Goal: Task Accomplishment & Management: Use online tool/utility

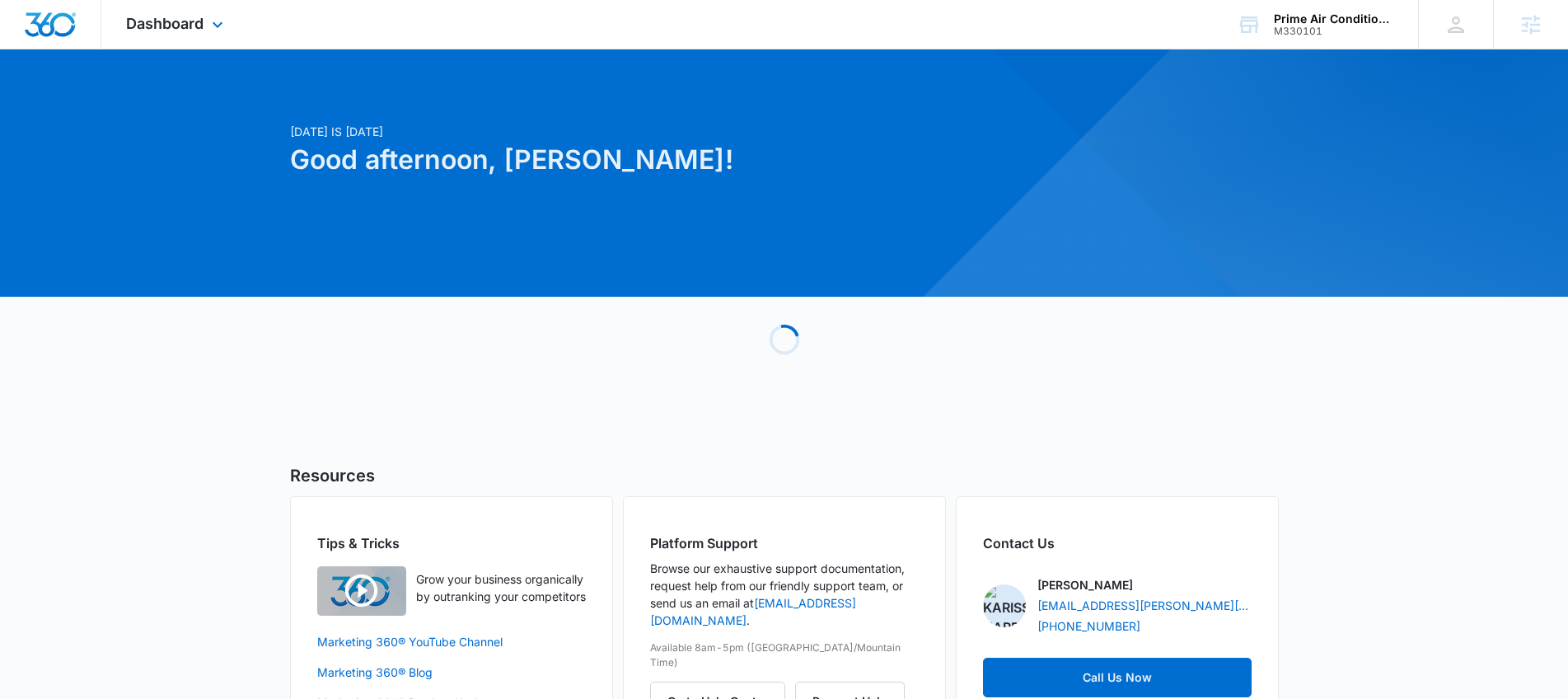
click at [172, 13] on div "Dashboard Apps Reputation Websites Forms CRM Email Social Payments POS Content …" at bounding box center [176, 24] width 151 height 49
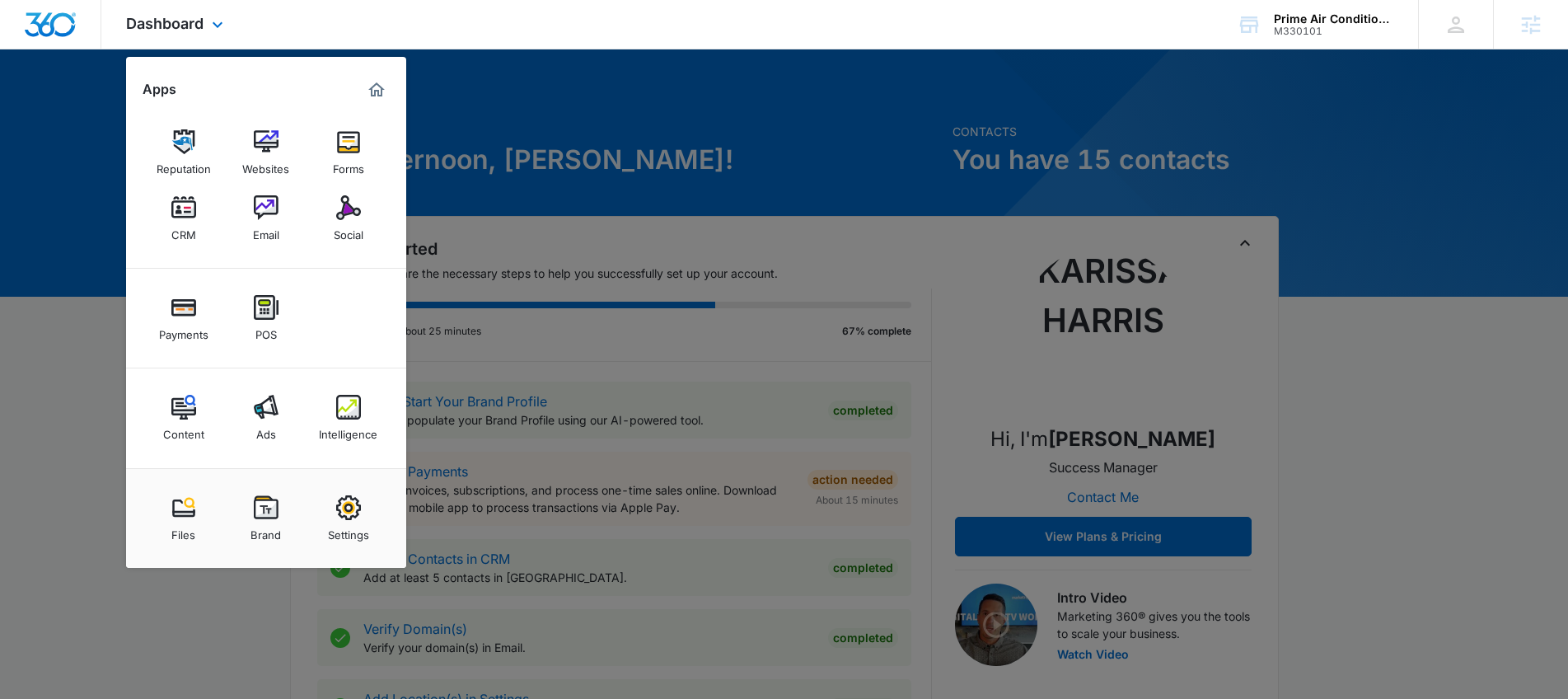
click at [346, 184] on div "Reputation Websites Forms CRM Email Social" at bounding box center [266, 186] width 280 height 166
click at [351, 199] on img at bounding box center [349, 208] width 25 height 25
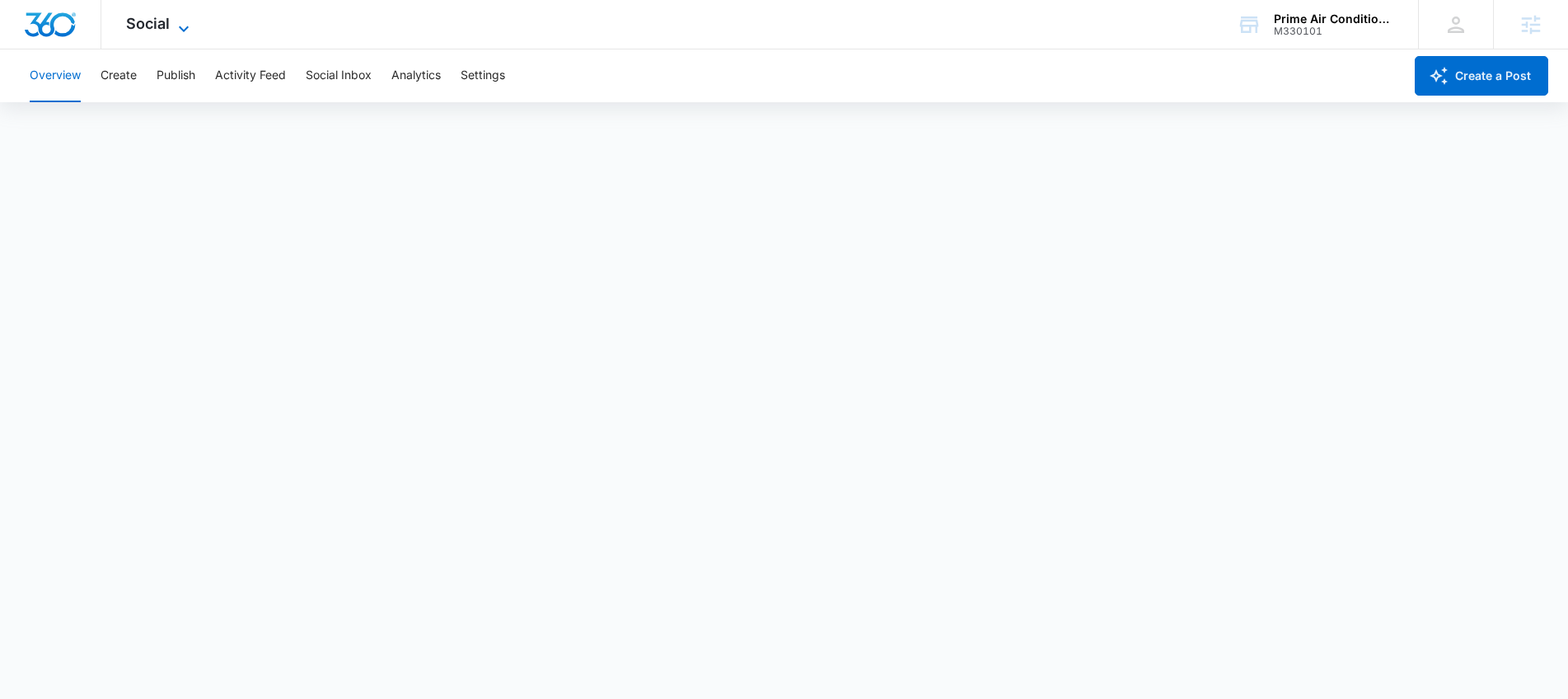
click at [181, 25] on icon at bounding box center [184, 29] width 20 height 20
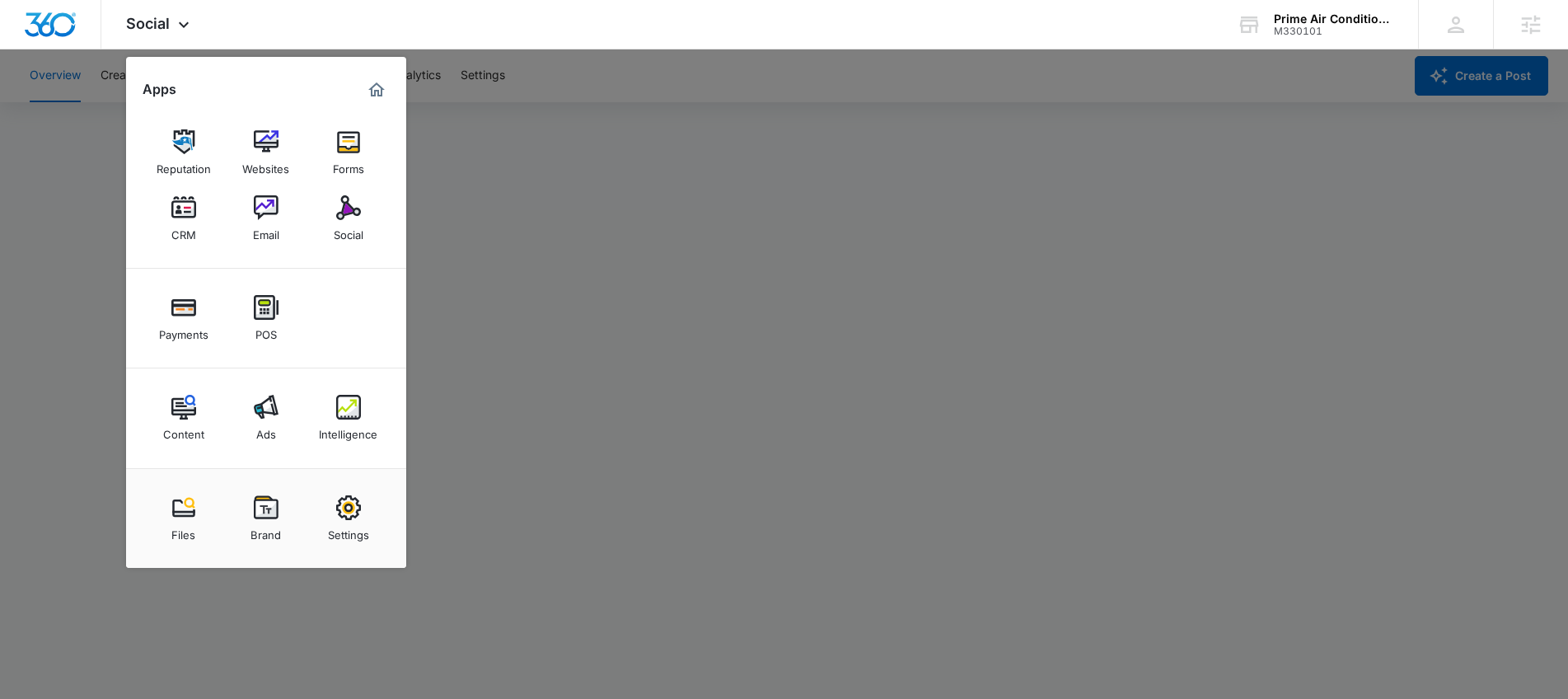
click at [714, 225] on div at bounding box center [784, 350] width 1568 height 699
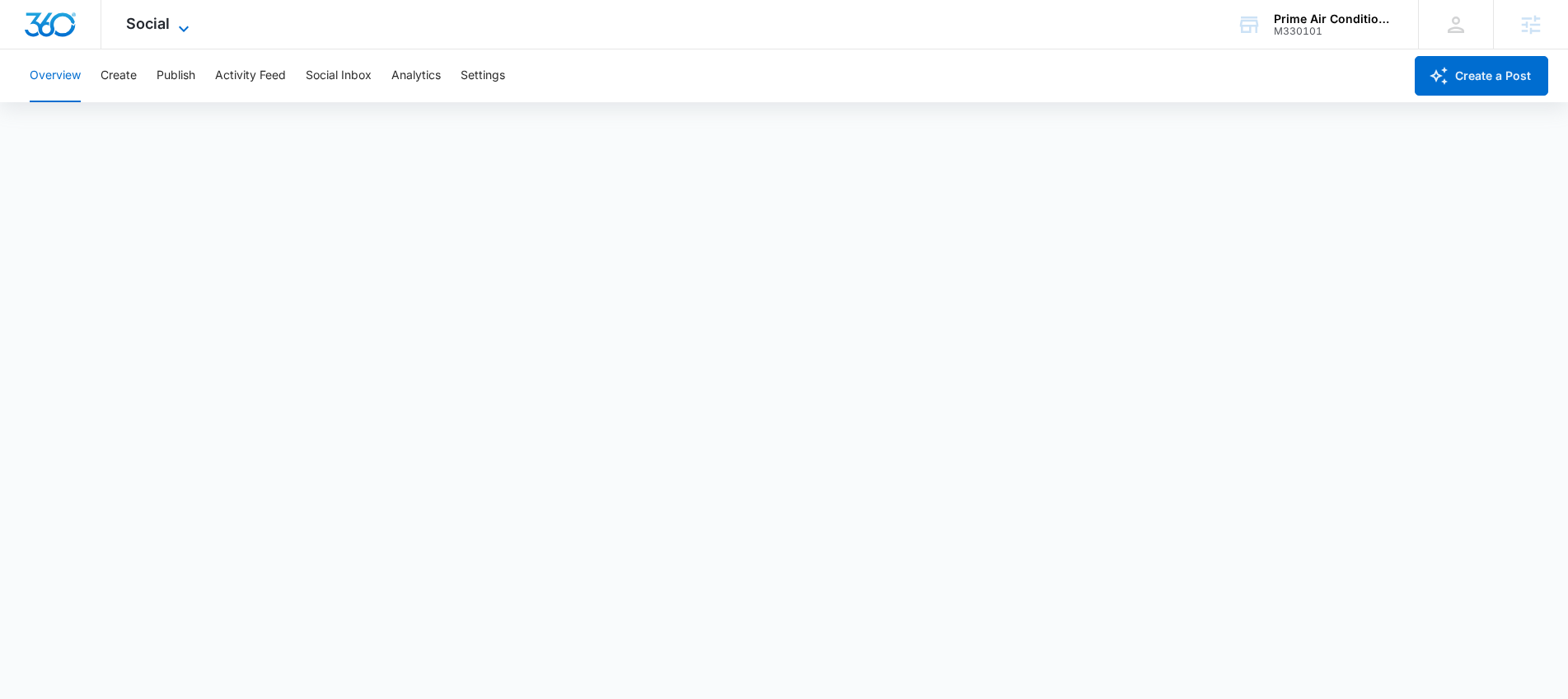
click at [166, 28] on span "Social" at bounding box center [148, 24] width 44 height 17
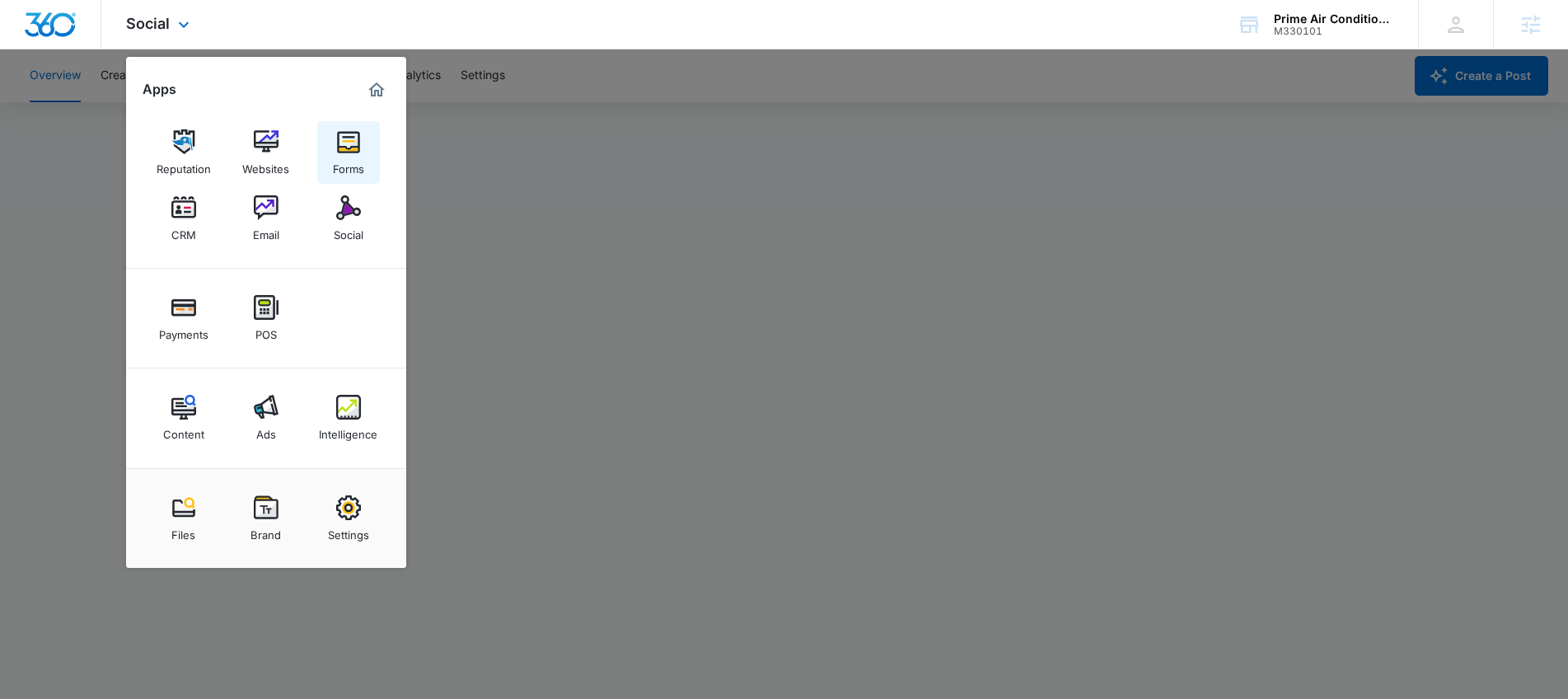
click at [346, 170] on div "Forms" at bounding box center [349, 165] width 31 height 21
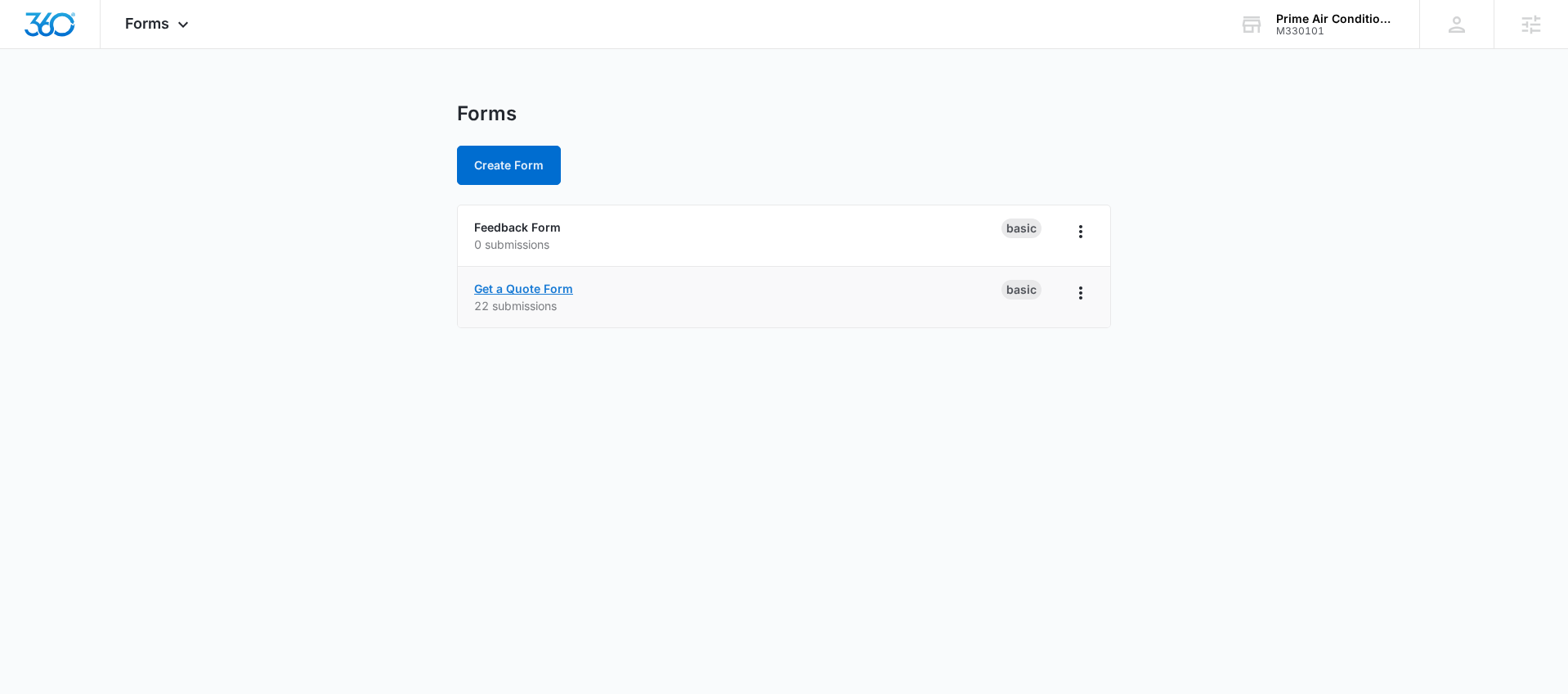
click at [500, 282] on link "Get a Quote Form" at bounding box center [524, 288] width 99 height 14
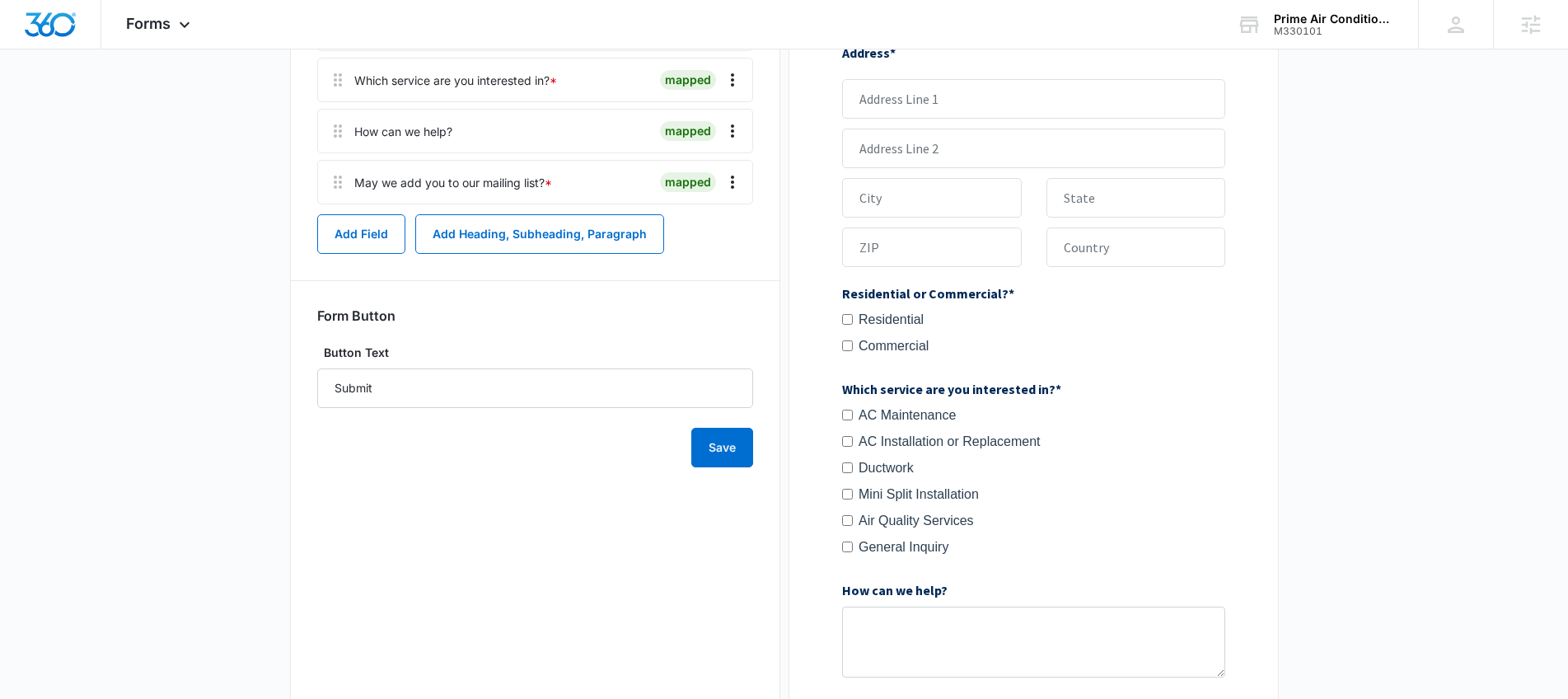
scroll to position [764, 0]
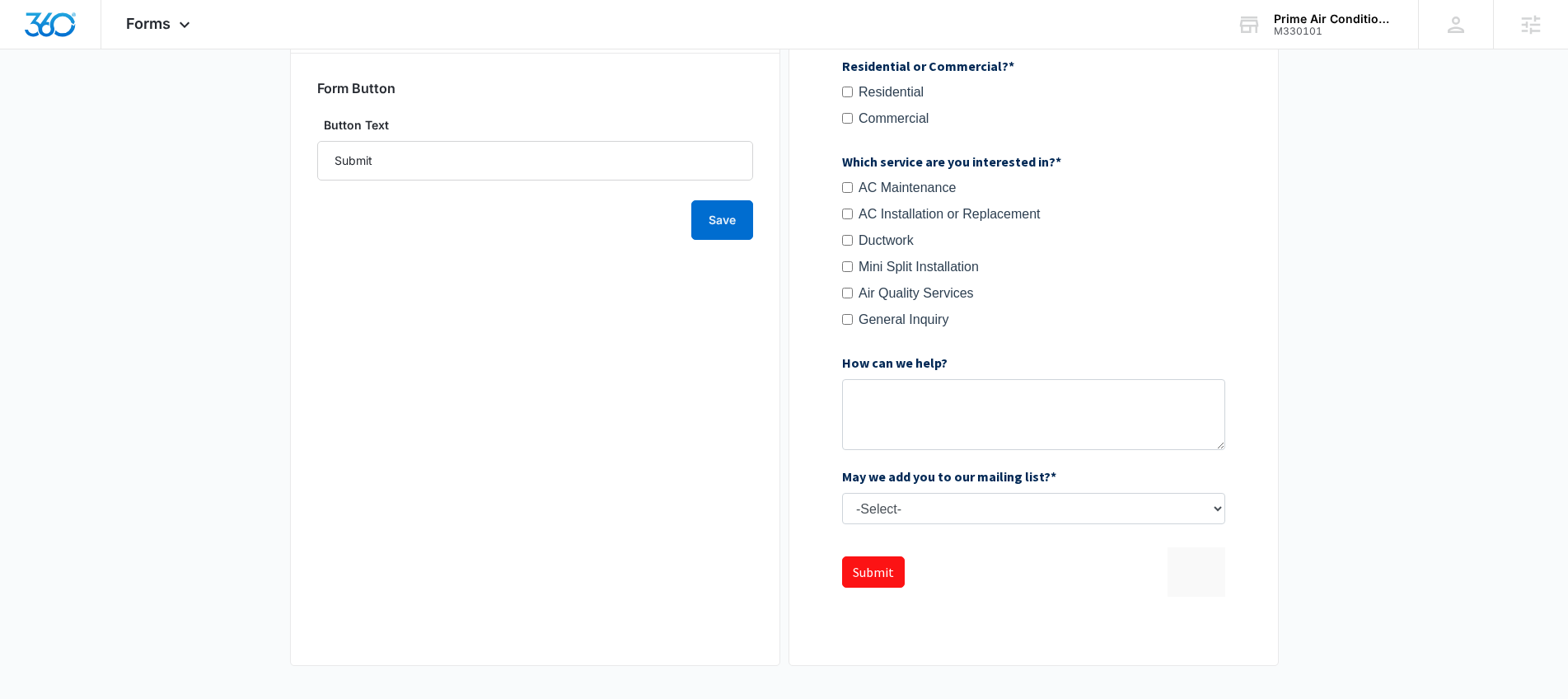
click at [1199, 571] on div at bounding box center [1035, 70] width 436 height 1136
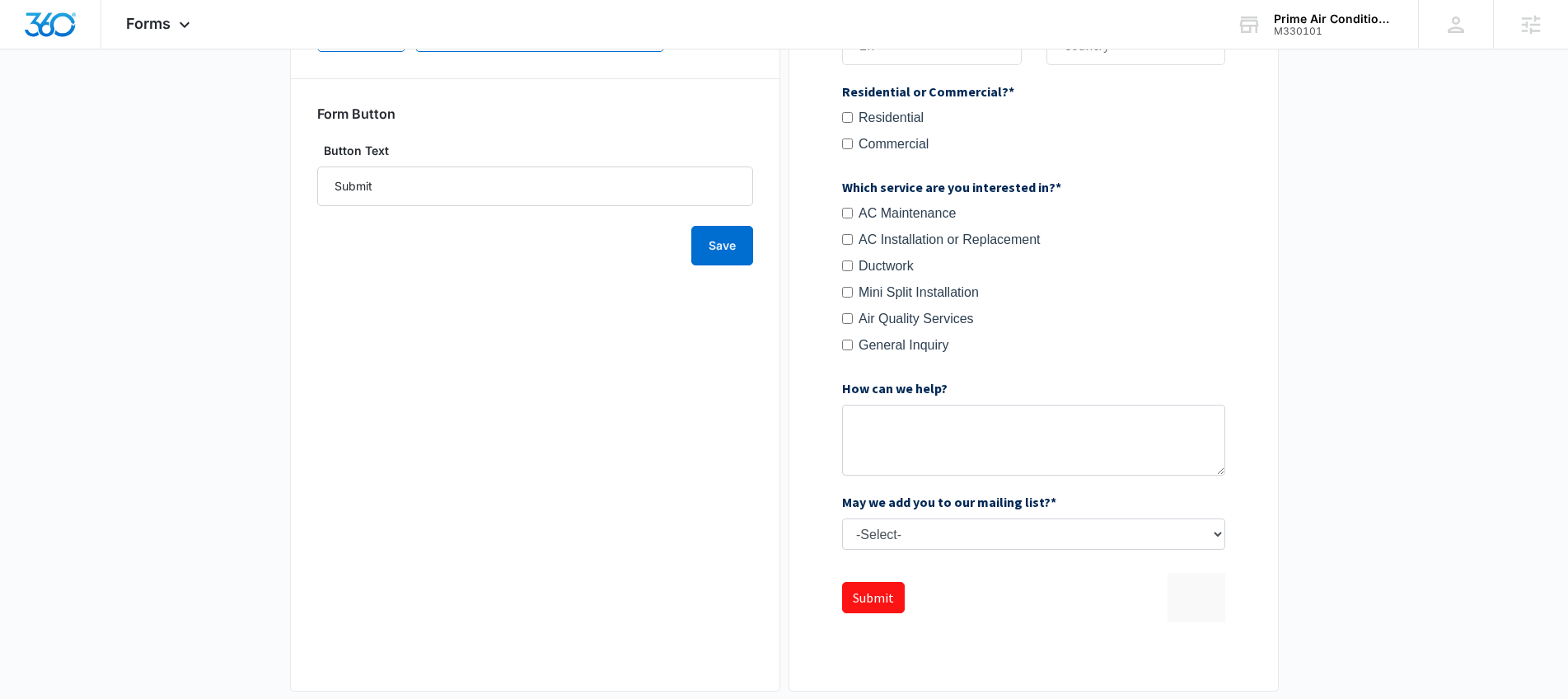
scroll to position [728, 0]
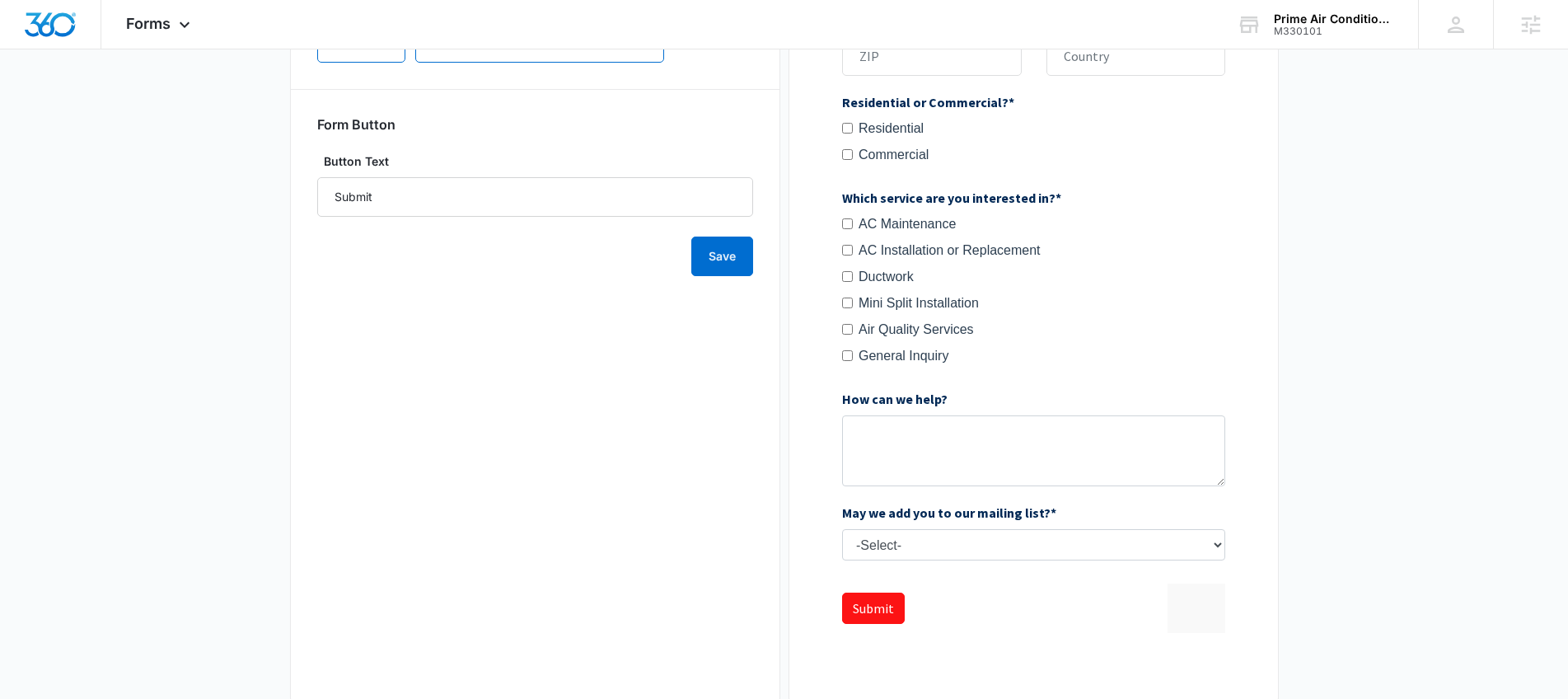
click at [1184, 604] on div at bounding box center [1035, 107] width 436 height 1136
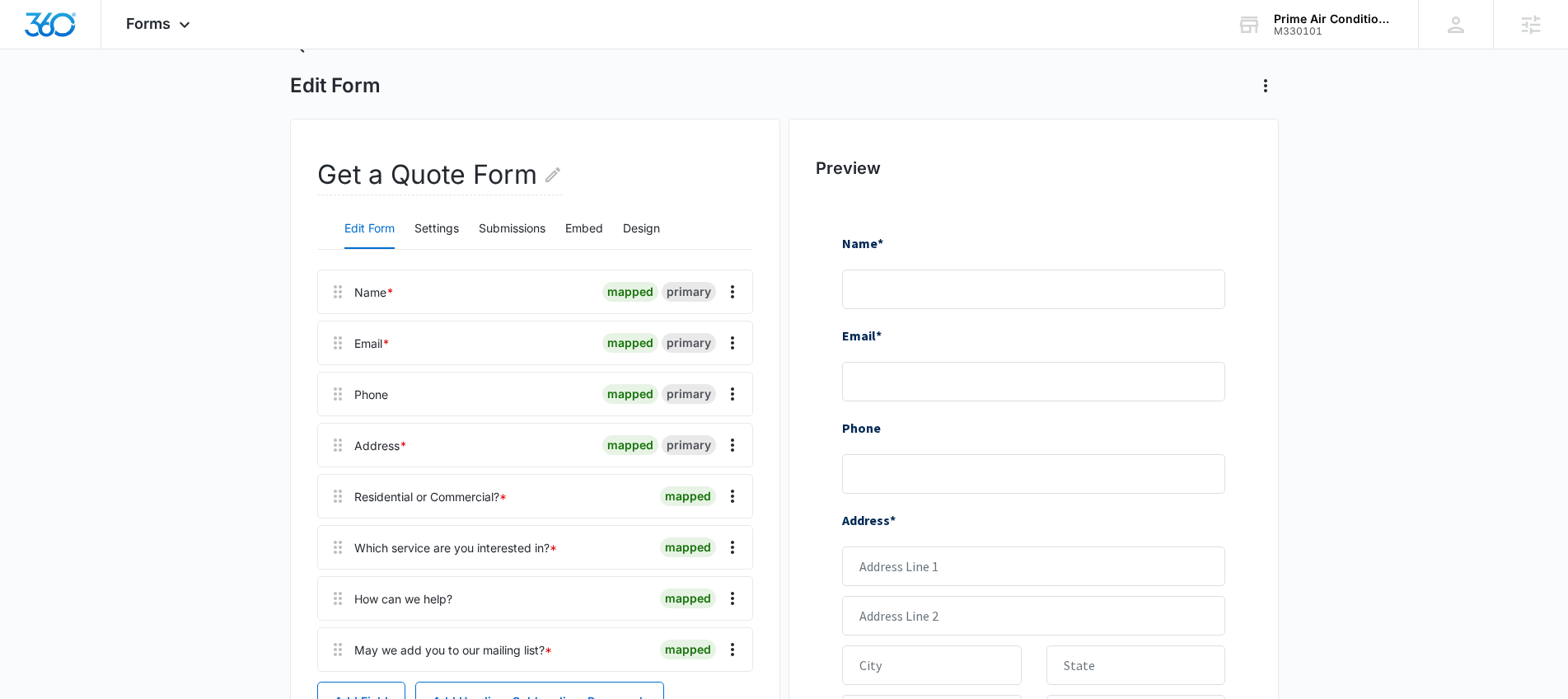
scroll to position [0, 0]
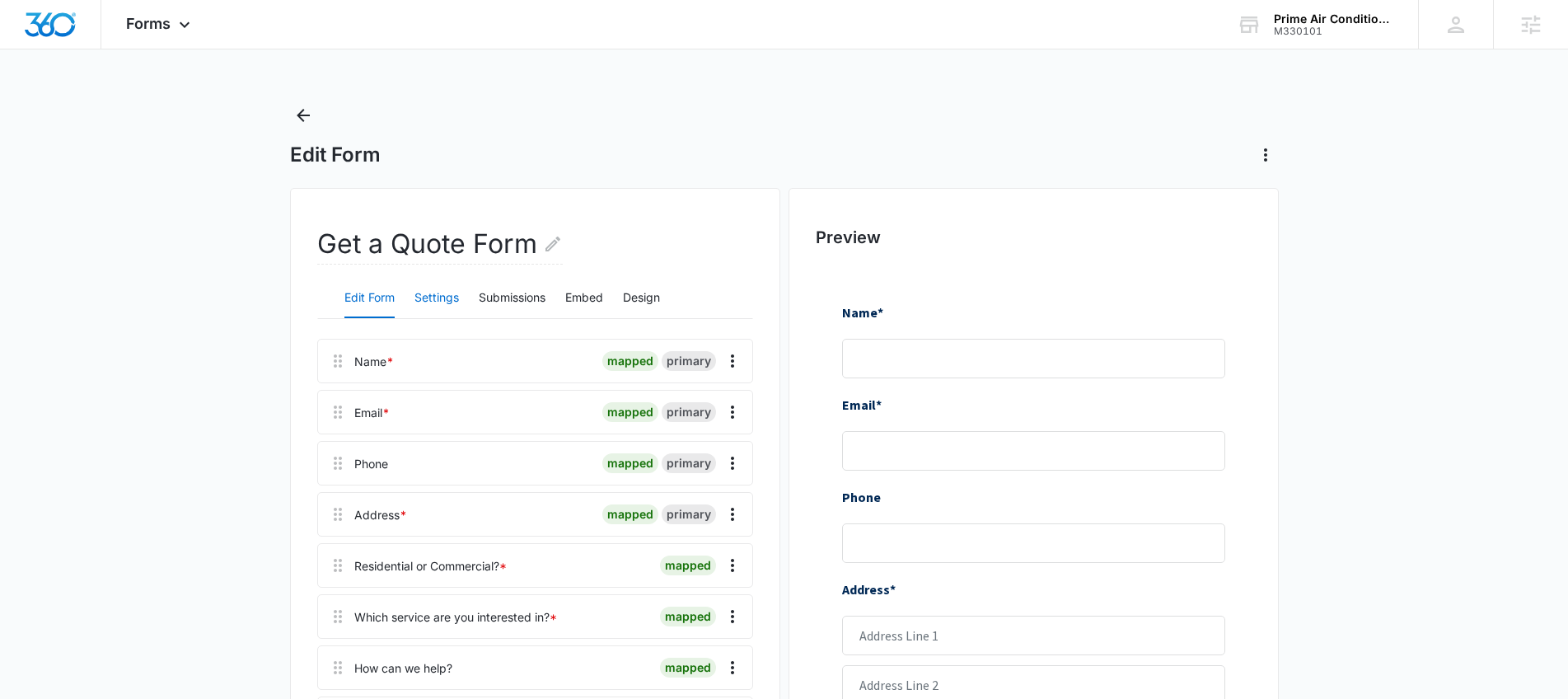
click at [457, 292] on button "Settings" at bounding box center [436, 298] width 45 height 40
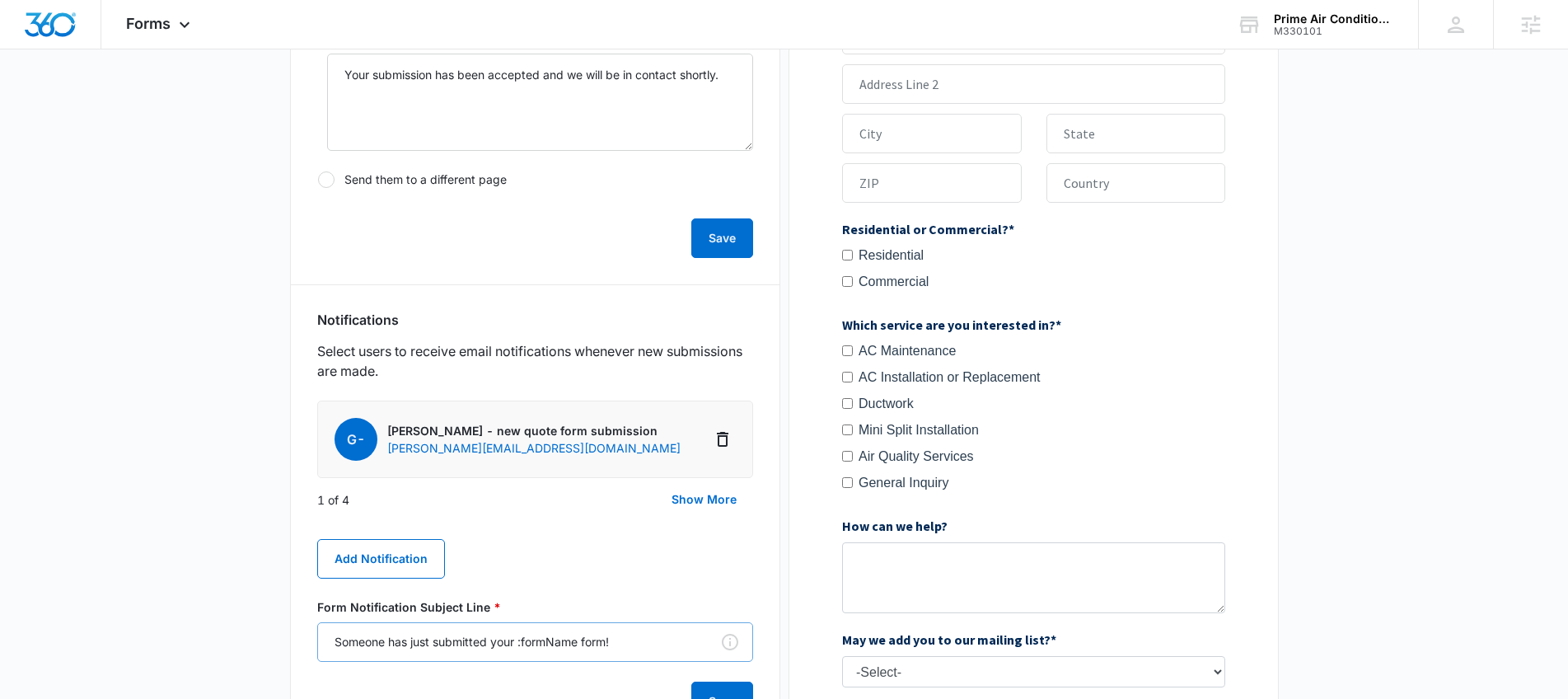
scroll to position [884, 0]
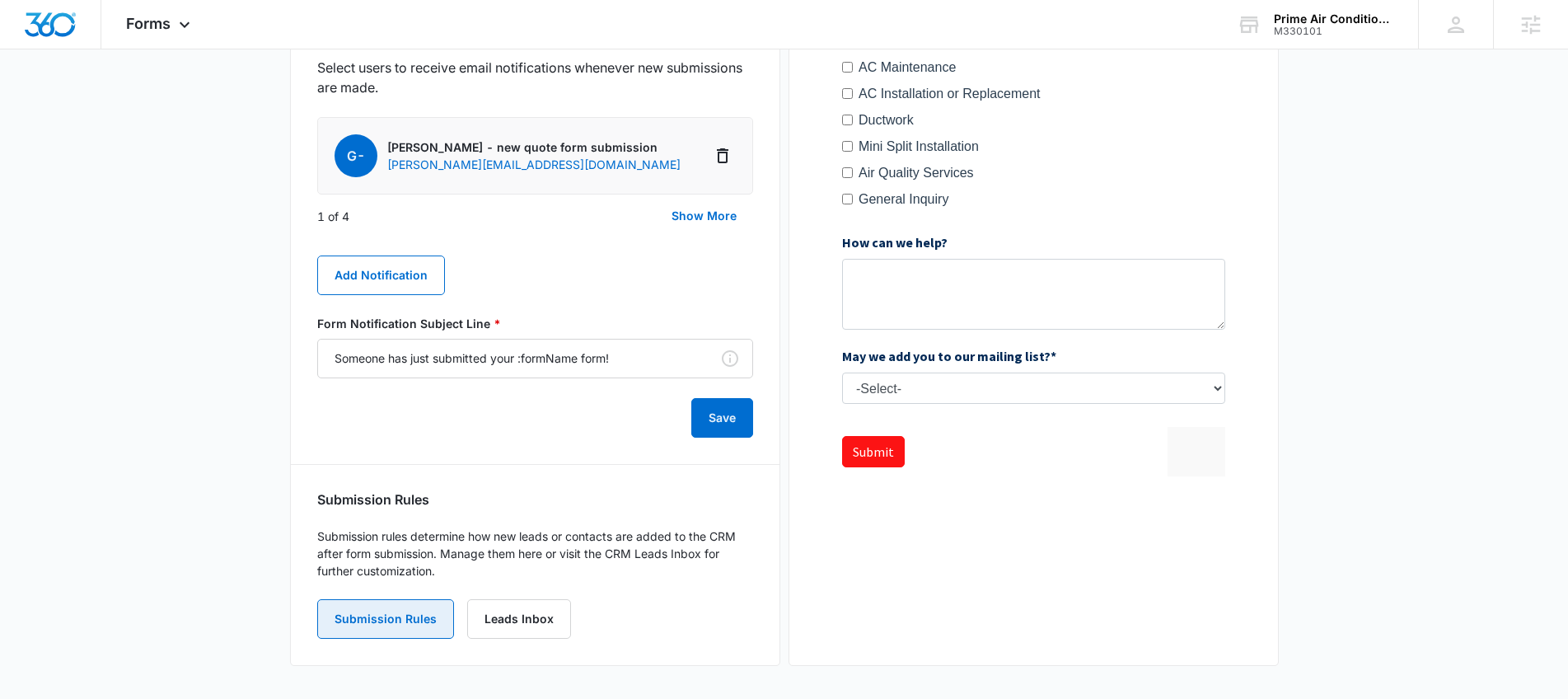
click at [355, 602] on button "Submission Rules" at bounding box center [386, 619] width 137 height 40
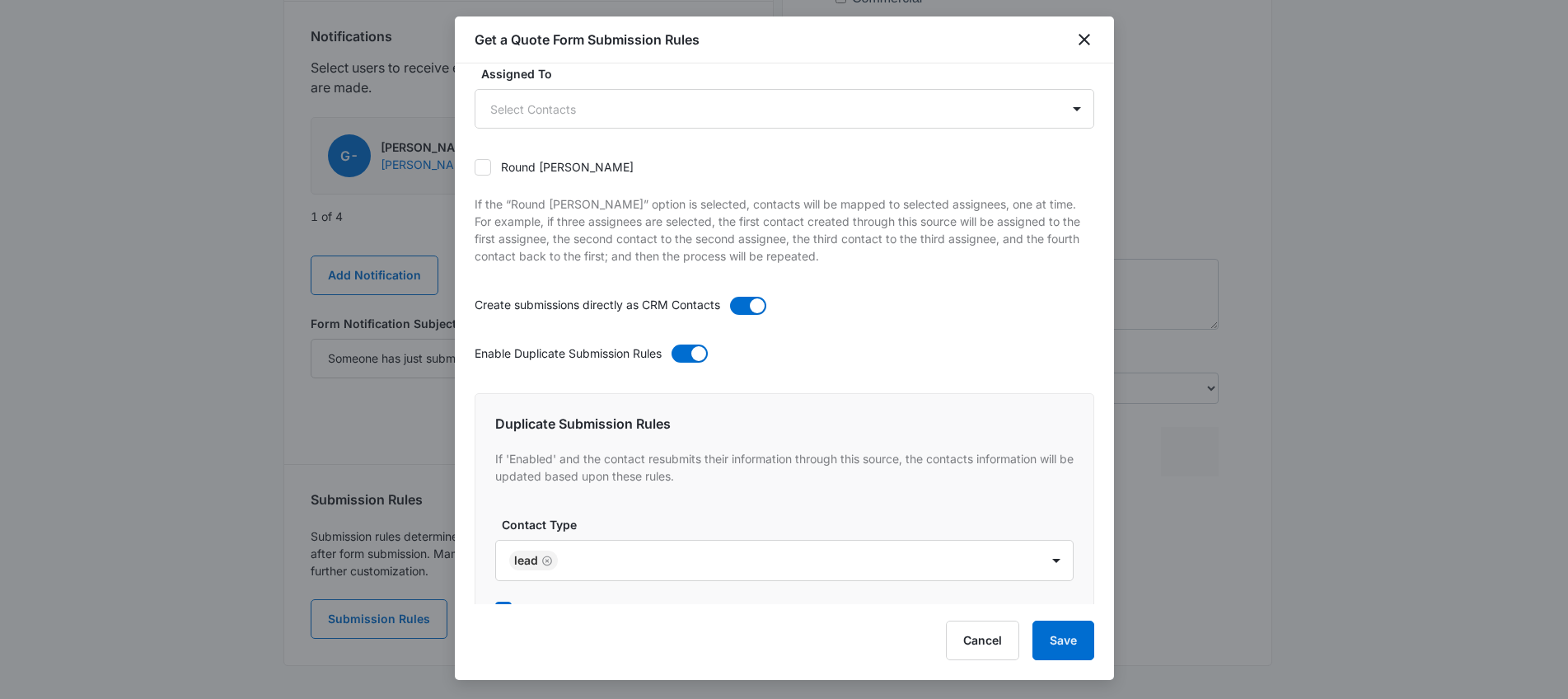
scroll to position [0, 0]
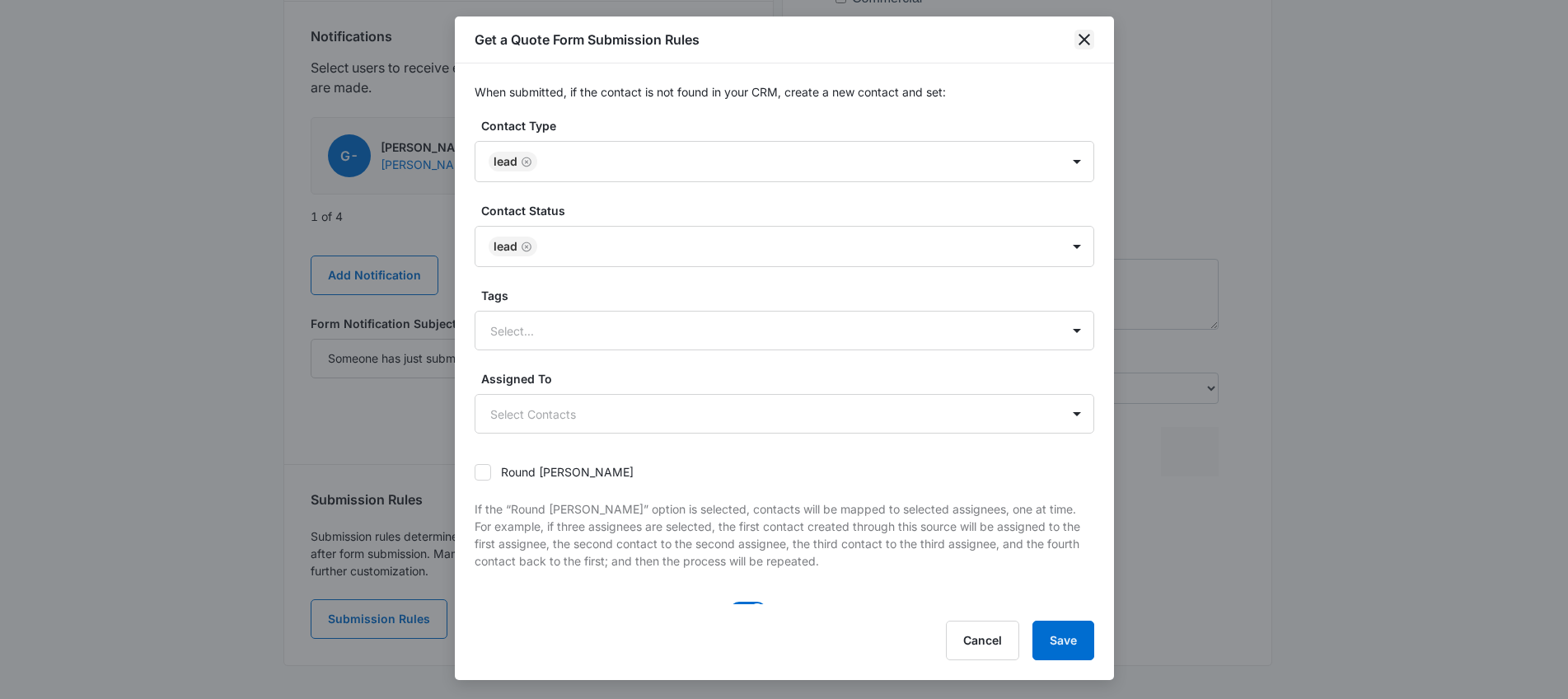
click at [1081, 33] on icon "close" at bounding box center [1084, 39] width 20 height 20
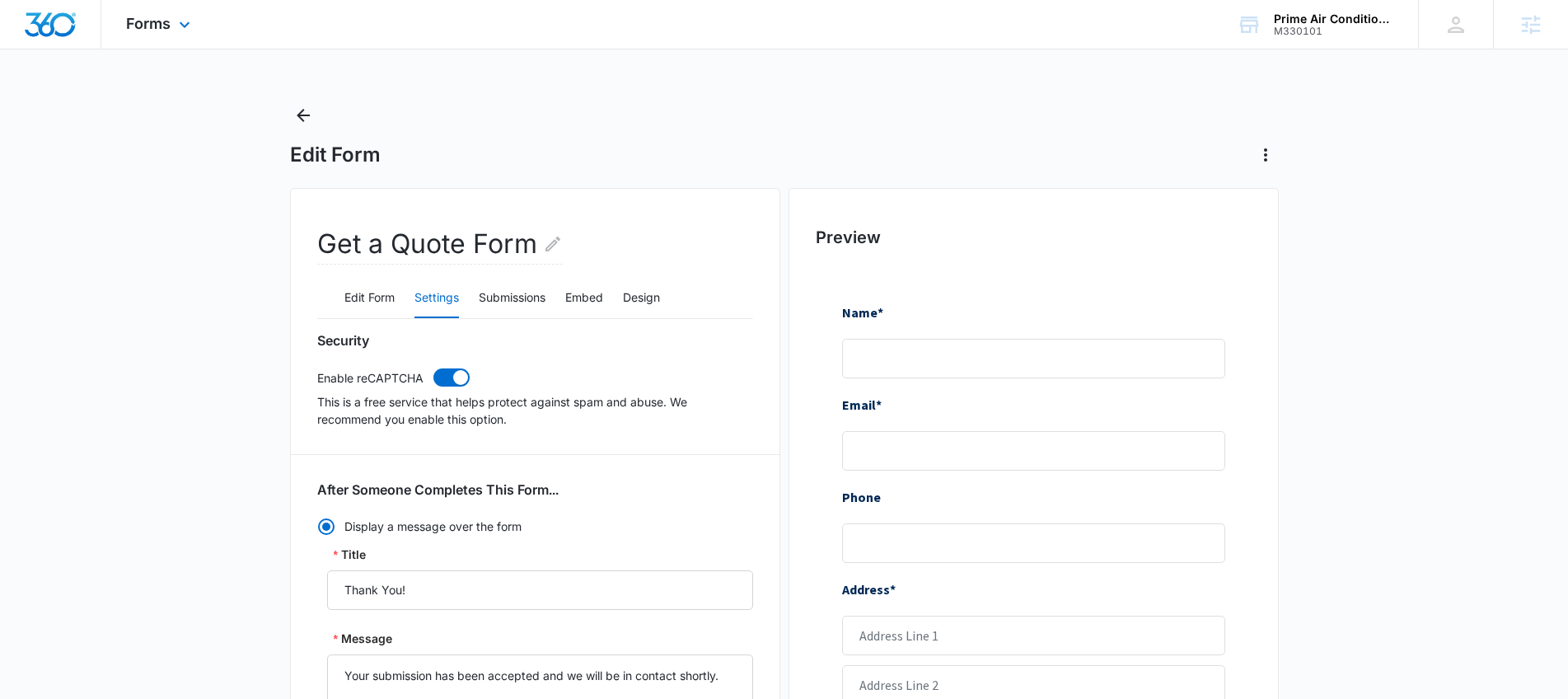
click at [191, 15] on div "Forms Apps Reputation Websites Forms CRM Email Social Payments POS Content Ads …" at bounding box center [160, 24] width 118 height 49
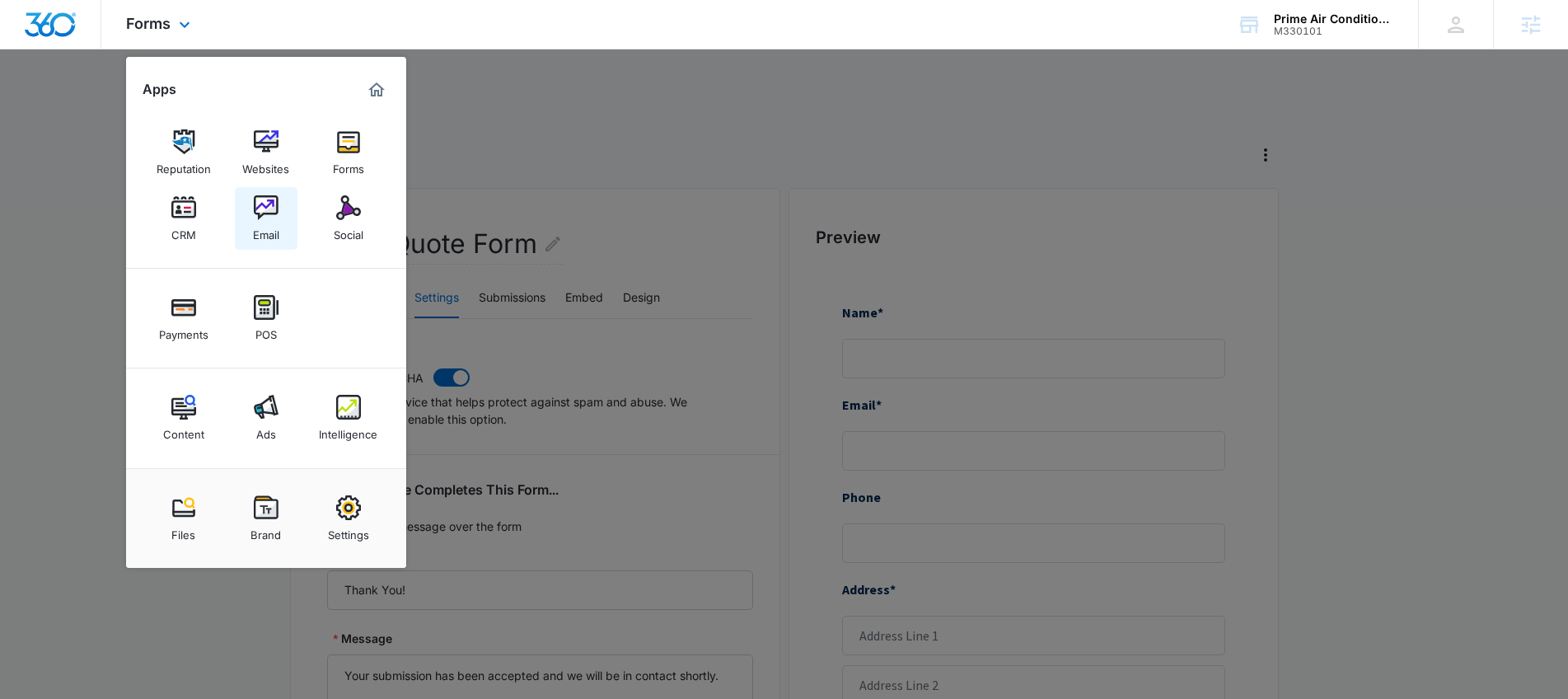
click at [291, 210] on link "Email" at bounding box center [267, 218] width 63 height 63
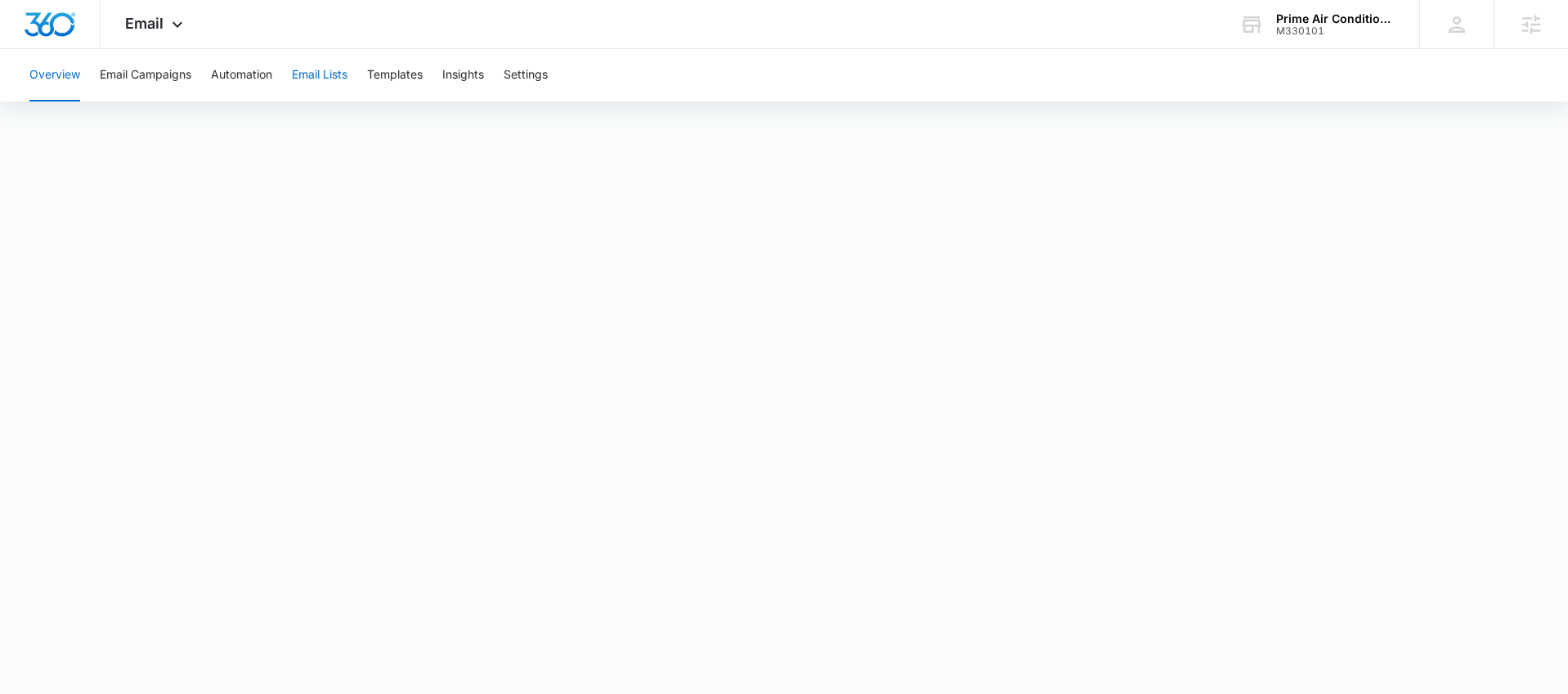
click at [311, 78] on button "Email Lists" at bounding box center [319, 75] width 56 height 52
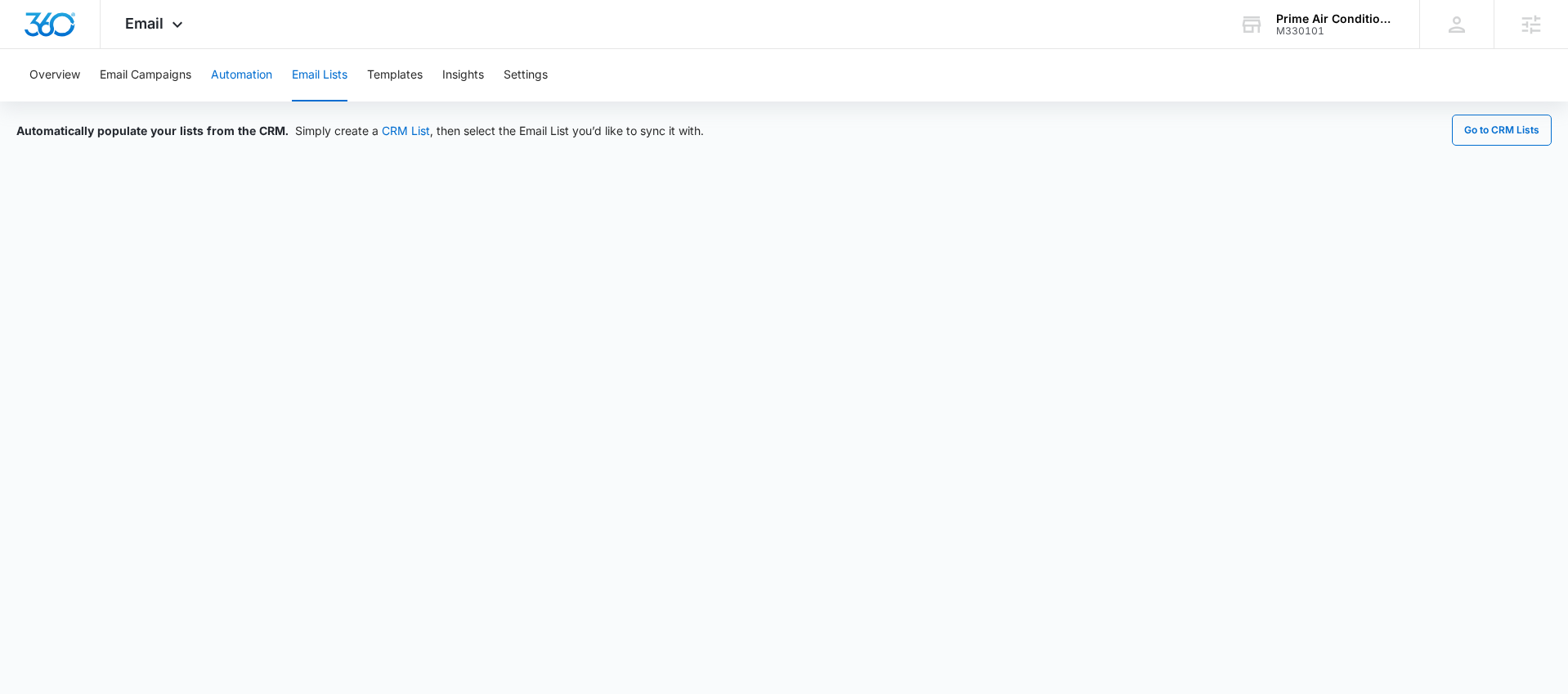
click at [264, 78] on button "Automation" at bounding box center [241, 75] width 61 height 52
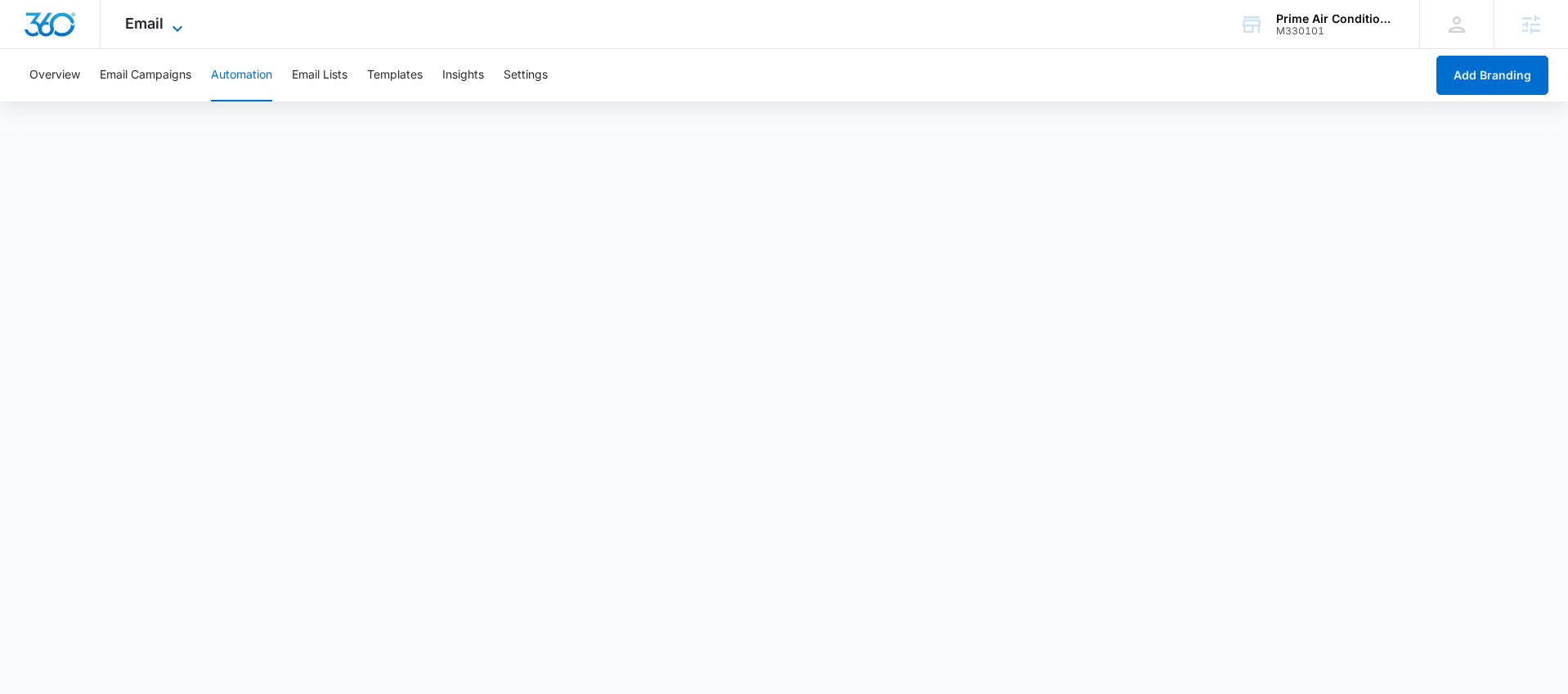
click at [174, 22] on icon at bounding box center [177, 28] width 20 height 20
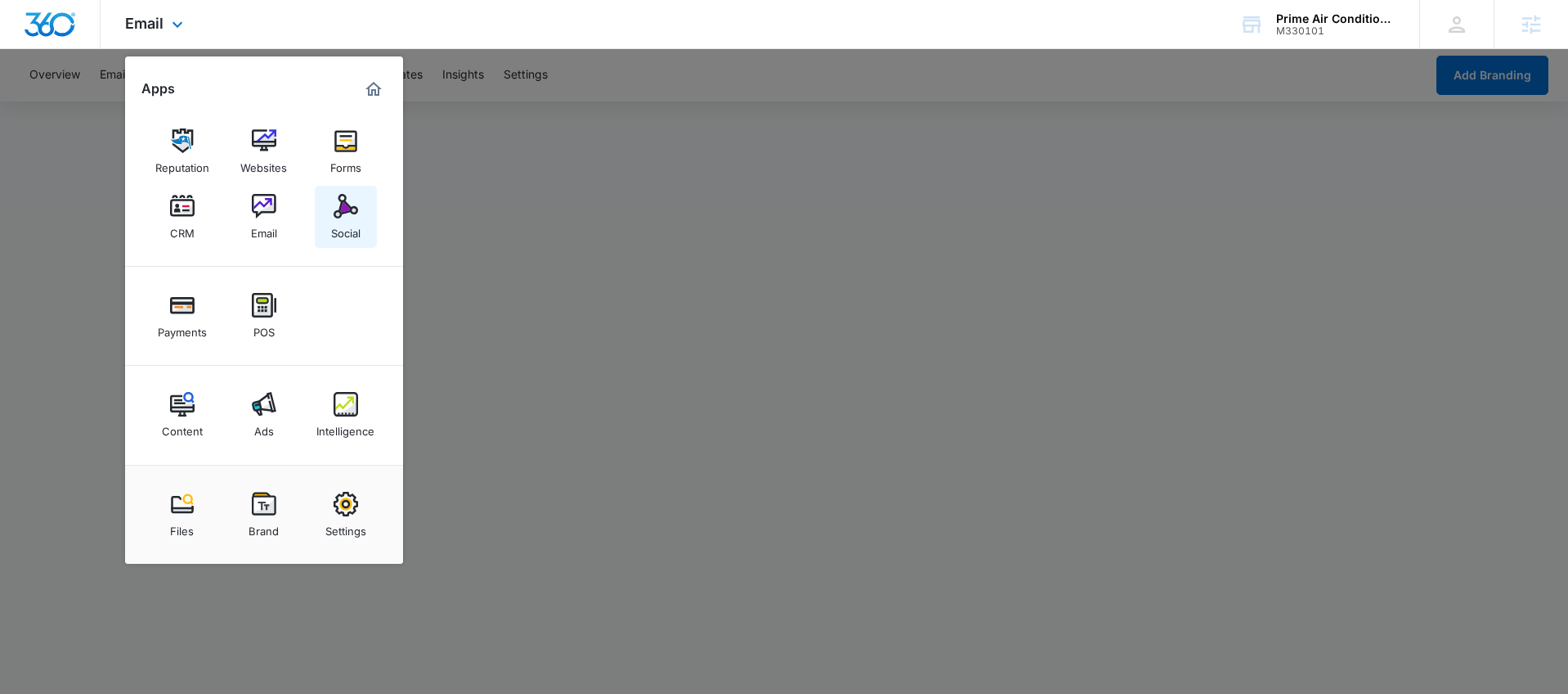
click at [354, 234] on div "Social" at bounding box center [345, 229] width 29 height 21
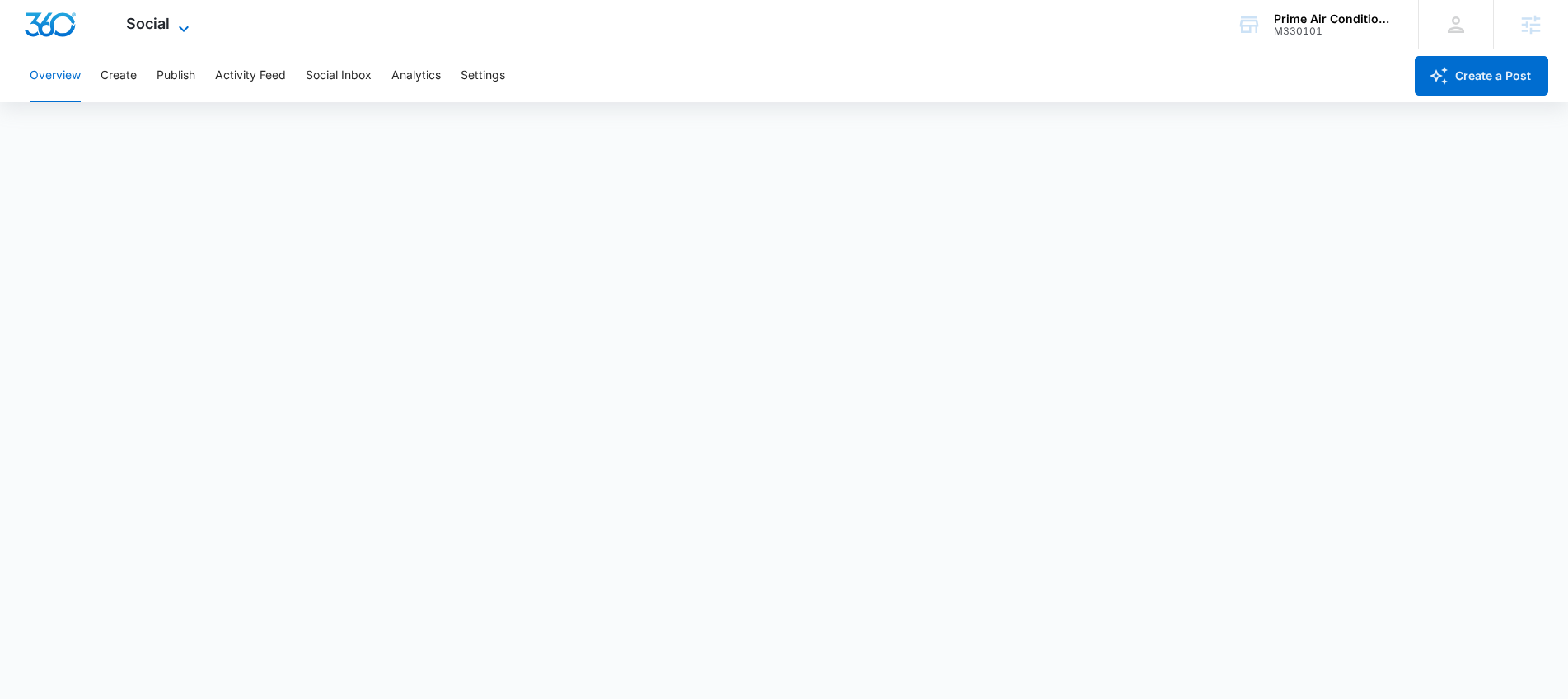
click at [154, 25] on span "Social" at bounding box center [148, 24] width 44 height 17
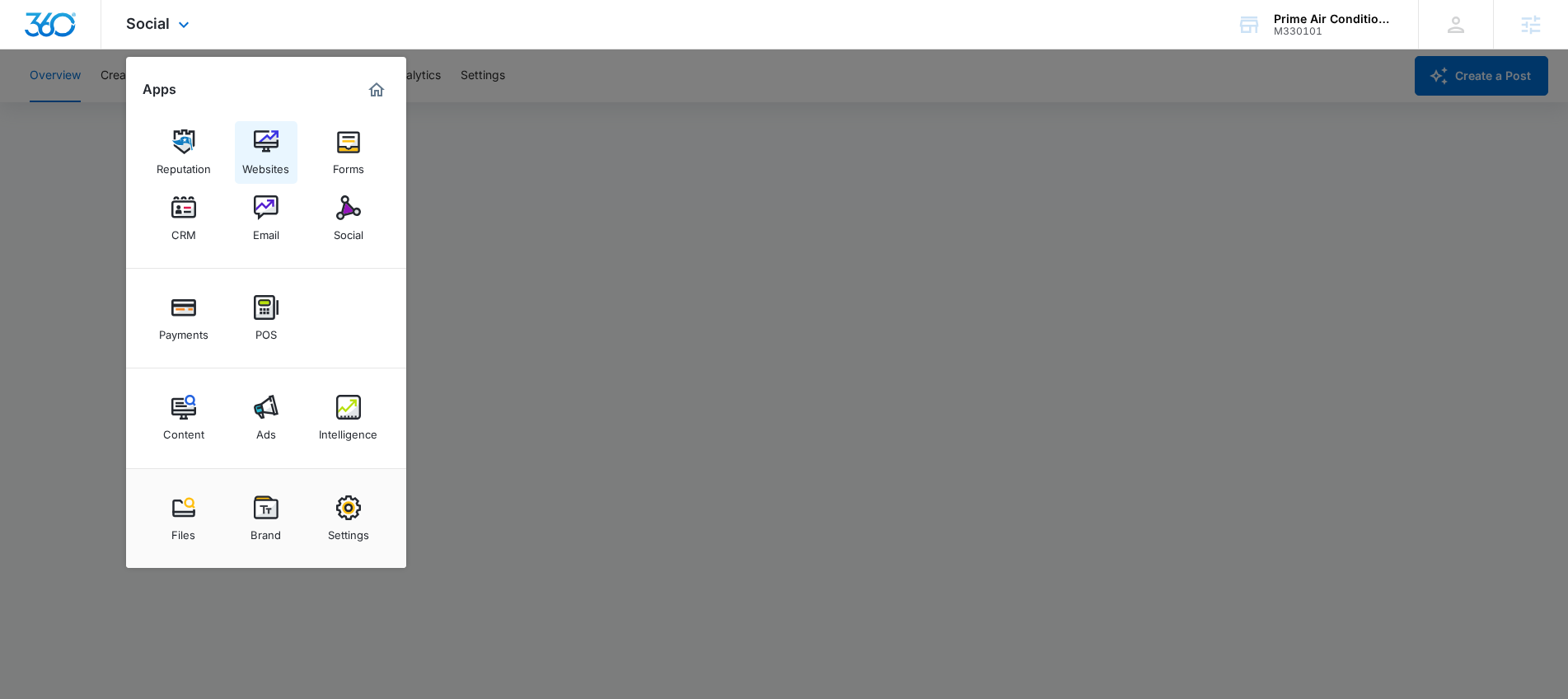
click at [256, 150] on img at bounding box center [266, 142] width 25 height 25
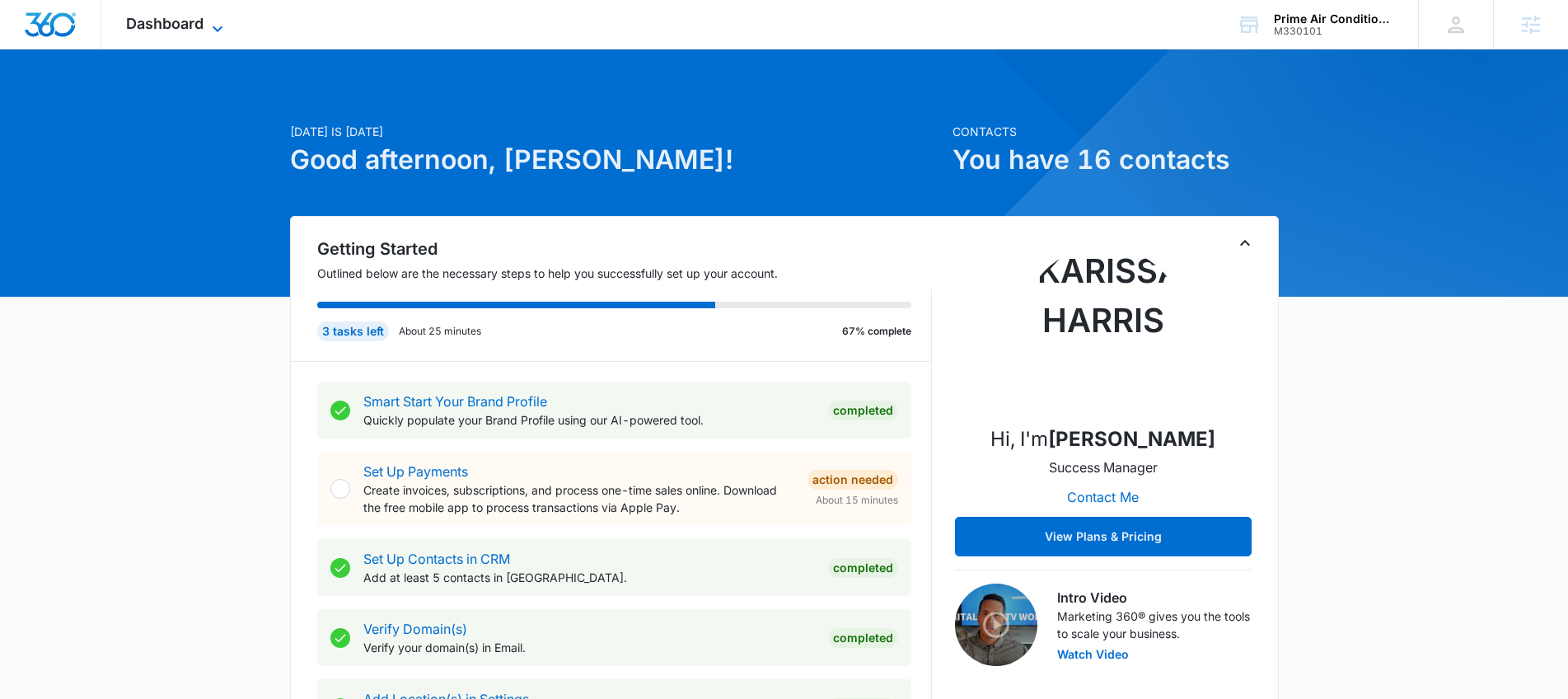
click at [198, 17] on span "Dashboard" at bounding box center [164, 24] width 77 height 17
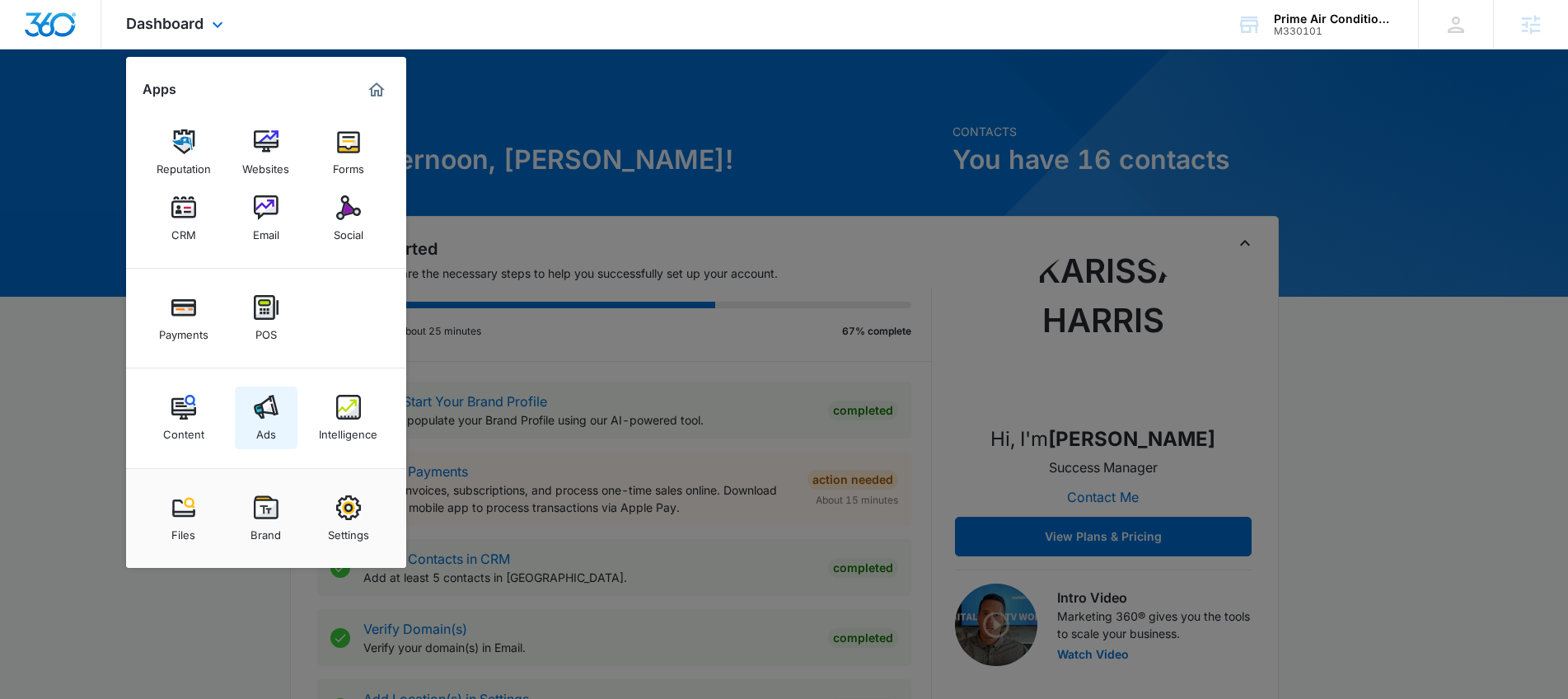
click at [268, 407] on img at bounding box center [266, 407] width 25 height 25
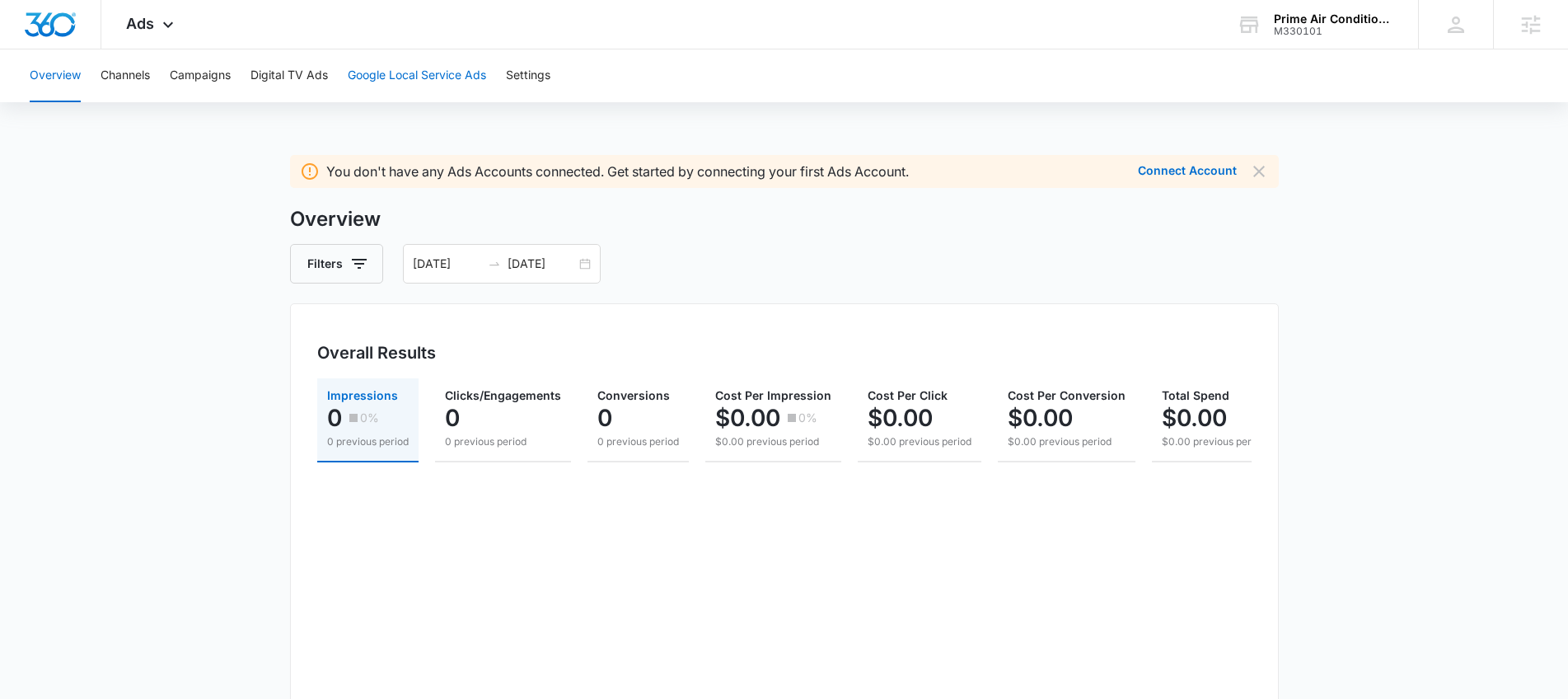
click at [417, 81] on button "Google Local Service Ads" at bounding box center [416, 75] width 138 height 52
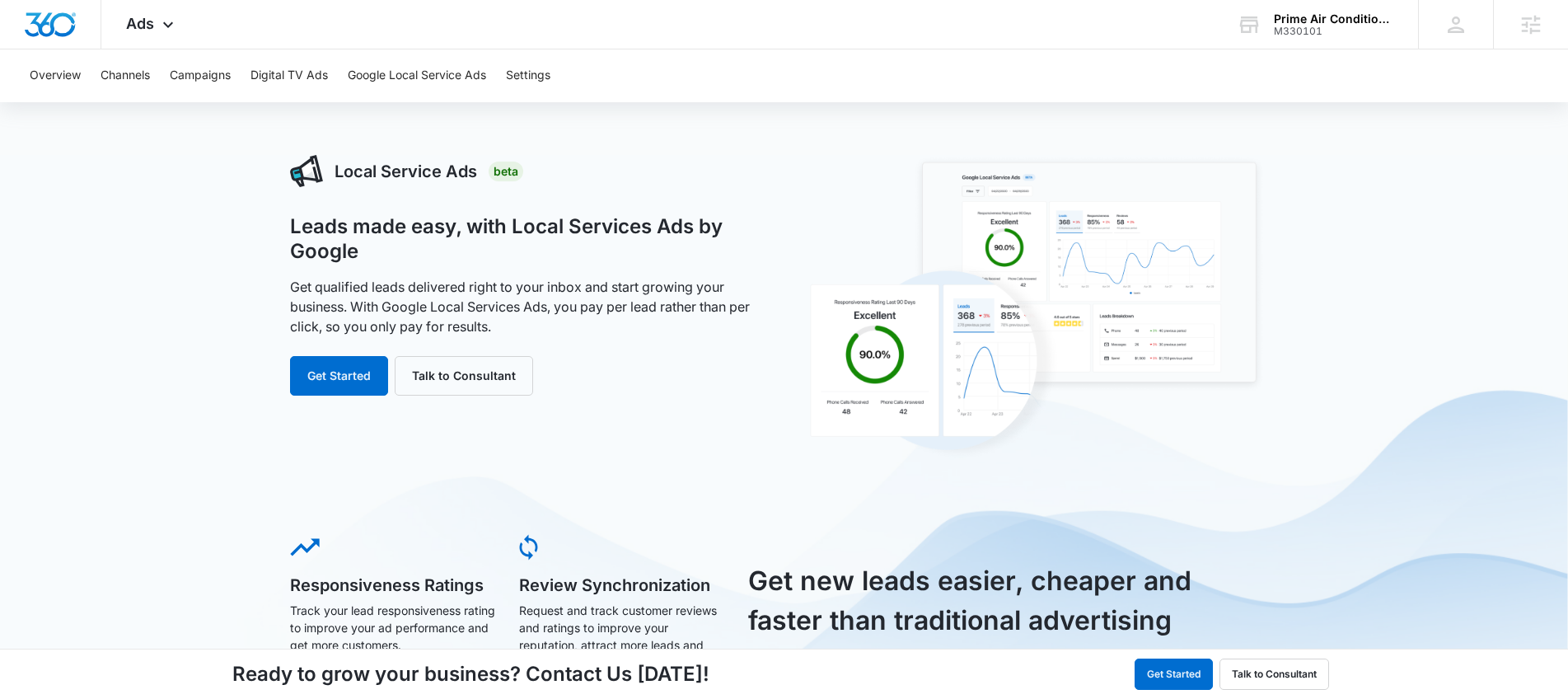
click at [211, 327] on div "Local Service Ads Beta Leads made easy, with Local Services Ads by Google Get q…" at bounding box center [784, 659] width 1568 height 1009
click at [314, 360] on button "Get Started" at bounding box center [339, 376] width 98 height 40
